Goal: Transaction & Acquisition: Purchase product/service

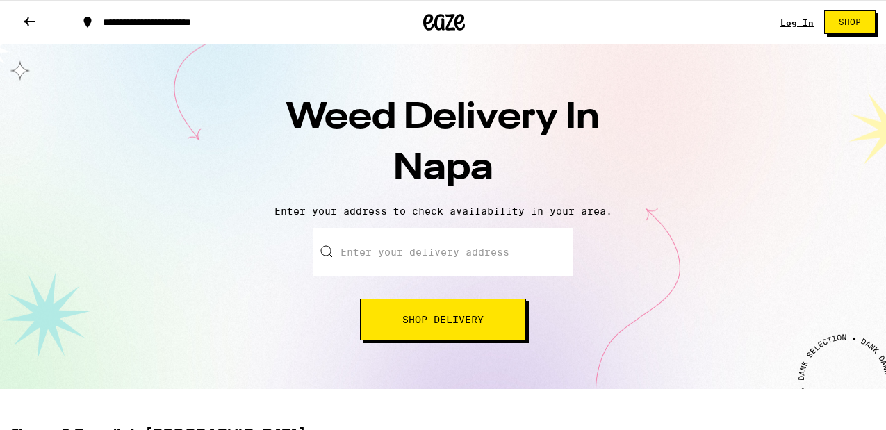
click at [441, 311] on button "Shop Delivery" at bounding box center [443, 320] width 166 height 42
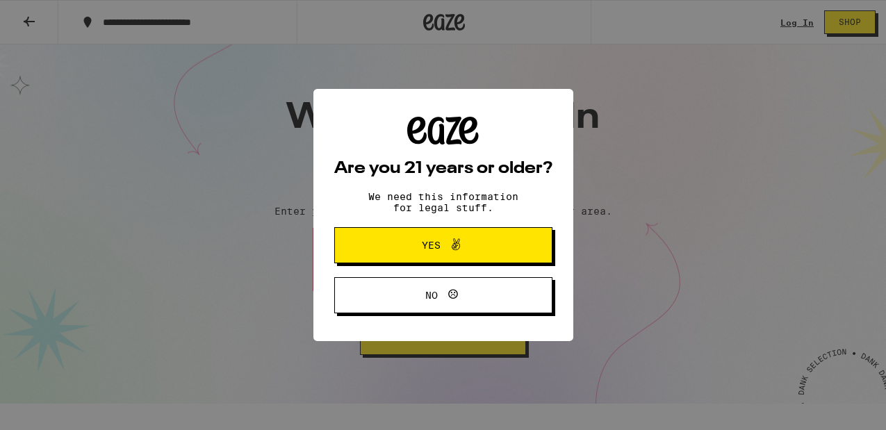
click at [407, 255] on button "Yes" at bounding box center [443, 245] width 218 height 36
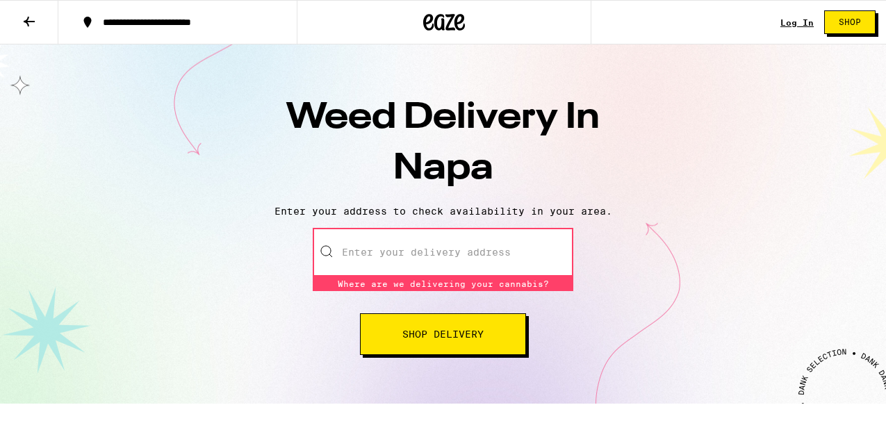
click at [405, 253] on input "Enter your delivery address" at bounding box center [443, 252] width 261 height 49
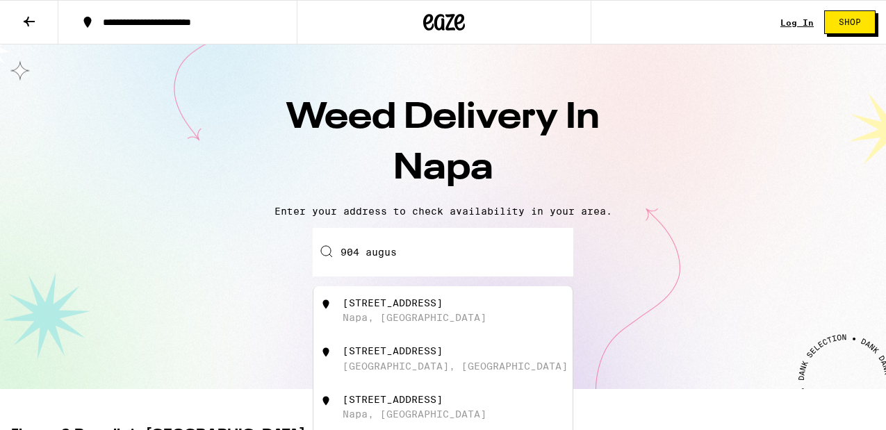
click at [424, 312] on div "[STREET_ADDRESS]" at bounding box center [467, 311] width 248 height 26
type input "[STREET_ADDRESS]"
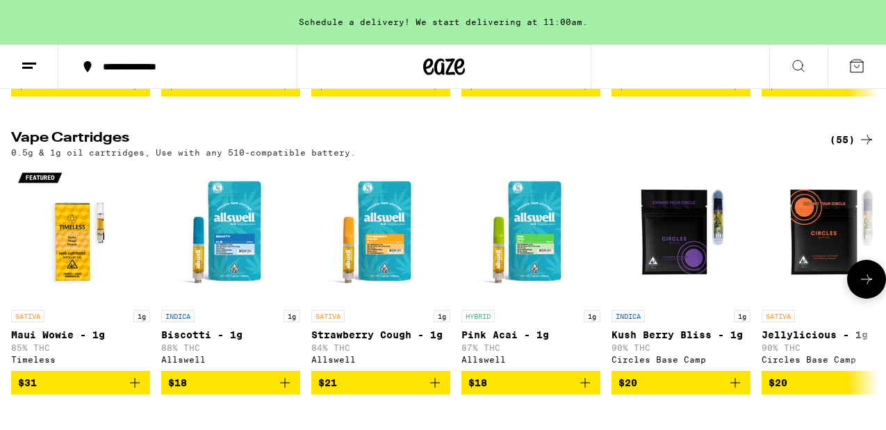
scroll to position [1677, 0]
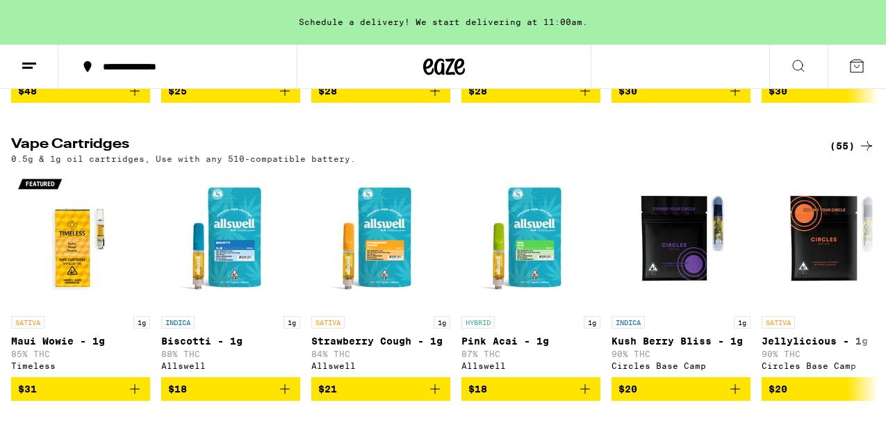
click at [844, 154] on div "(55)" at bounding box center [852, 146] width 45 height 17
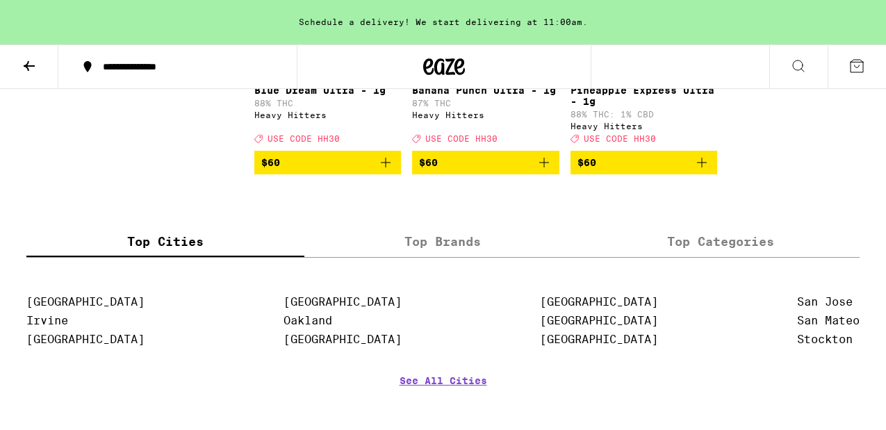
scroll to position [3594, 0]
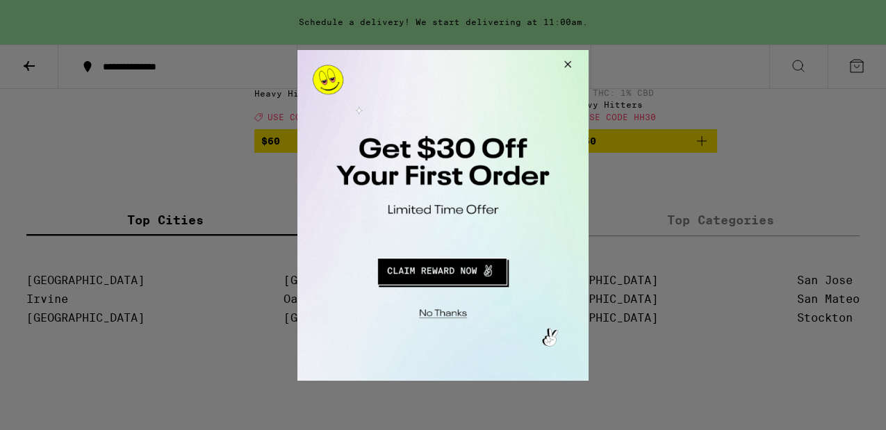
click at [565, 62] on button "Close Modal" at bounding box center [566, 65] width 38 height 33
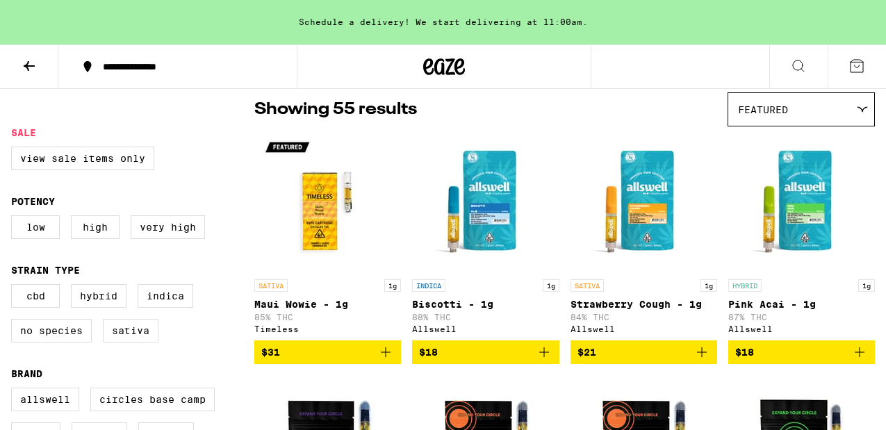
scroll to position [113, 0]
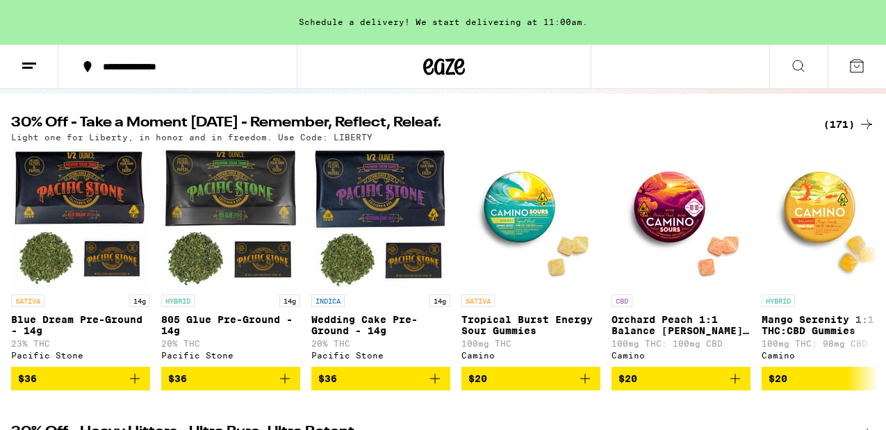
scroll to position [10, 0]
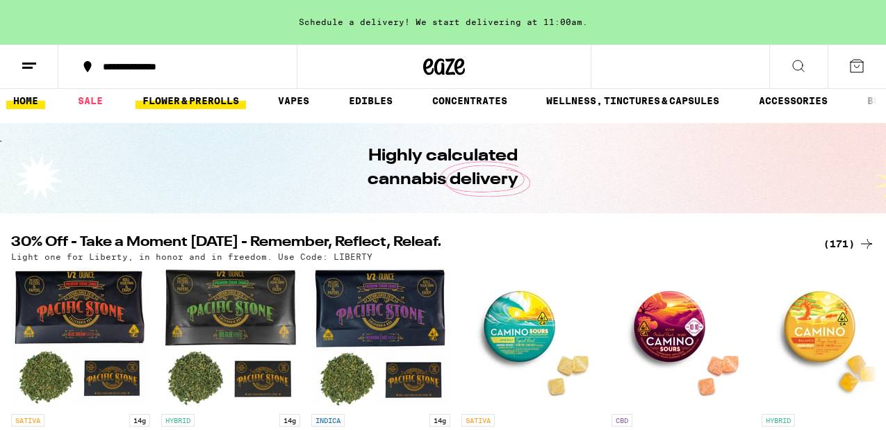
click at [195, 97] on link "FLOWER & PREROLLS" at bounding box center [191, 100] width 111 height 17
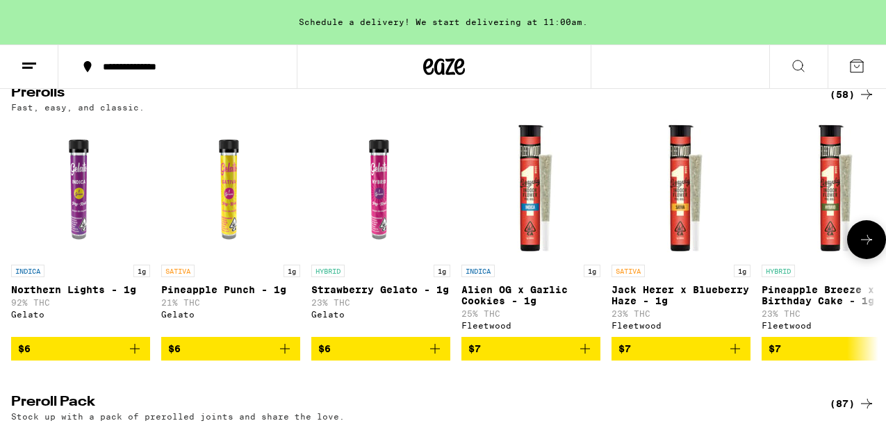
scroll to position [774, 0]
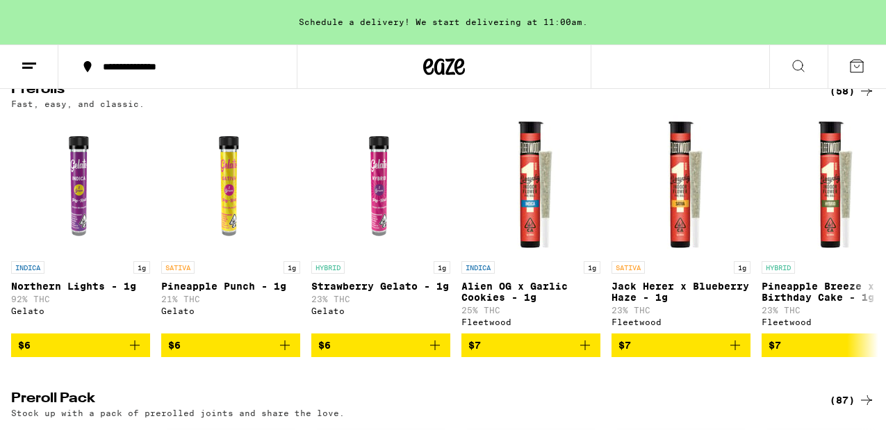
click at [838, 99] on div "(58)" at bounding box center [852, 91] width 45 height 17
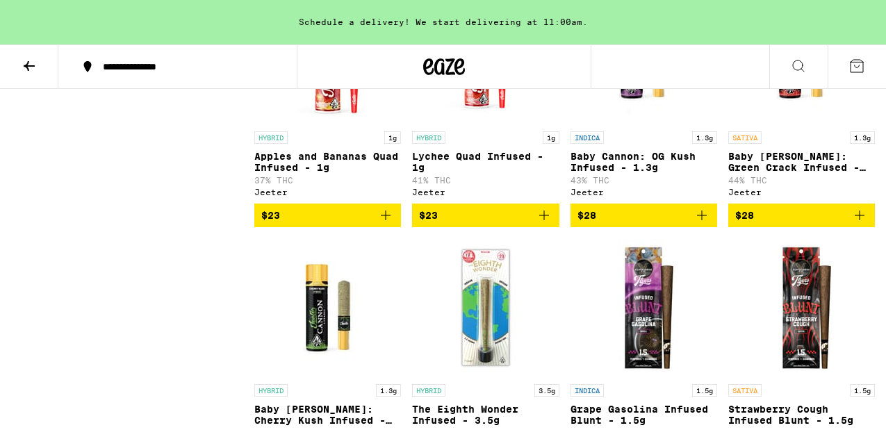
scroll to position [3057, 0]
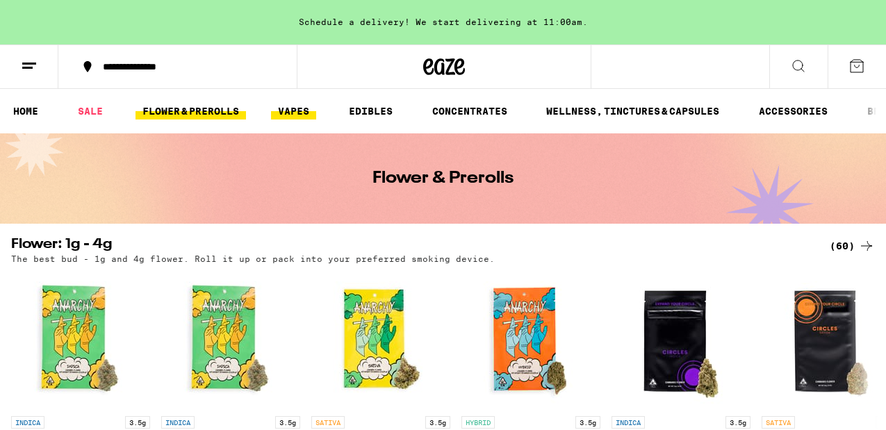
click at [293, 107] on link "VAPES" at bounding box center [293, 111] width 45 height 17
